Goal: Transaction & Acquisition: Purchase product/service

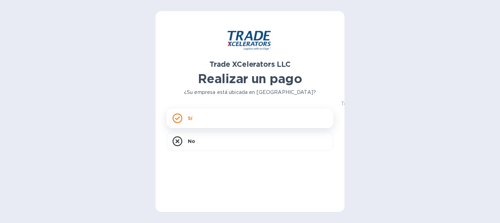
click at [236, 115] on div "Sí" at bounding box center [250, 117] width 167 height 19
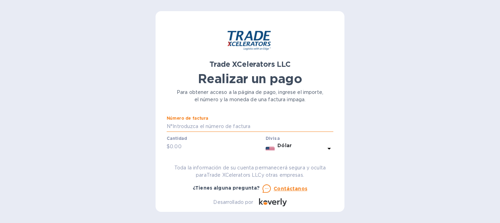
click at [188, 127] on input "text" at bounding box center [253, 126] width 161 height 10
type input "7506504-1"
click at [178, 148] on input "text" at bounding box center [216, 146] width 93 height 10
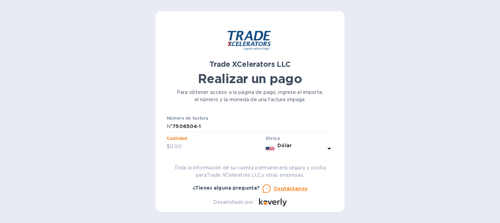
paste input "2,581.05"
type input "2,581.05"
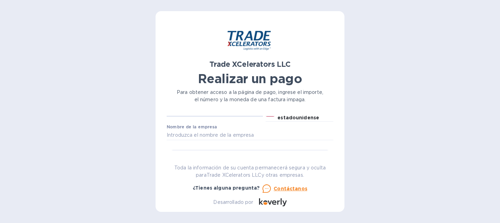
scroll to position [35, 0]
click at [212, 137] on input "text" at bounding box center [250, 135] width 167 height 10
type input "[DEMOGRAPHIC_DATA]"
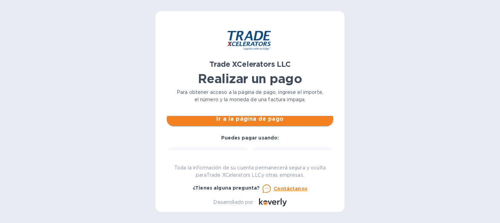
scroll to position [70, 0]
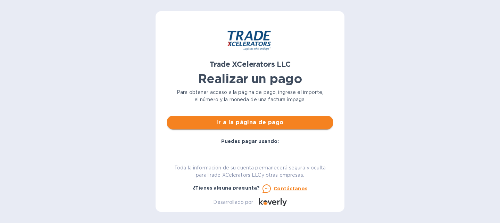
click at [254, 122] on font "Ir a la página de pago" at bounding box center [250, 122] width 67 height 7
